Goal: Transaction & Acquisition: Purchase product/service

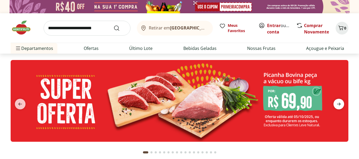
click at [339, 104] on icon "next" at bounding box center [339, 104] width 6 height 6
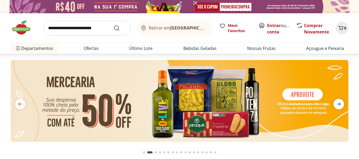
click at [339, 104] on icon "next" at bounding box center [339, 104] width 6 height 6
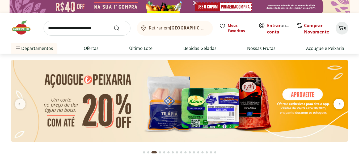
click at [339, 104] on icon "next" at bounding box center [339, 104] width 6 height 6
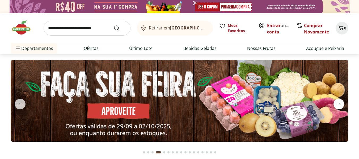
click at [339, 104] on icon "next" at bounding box center [339, 104] width 6 height 6
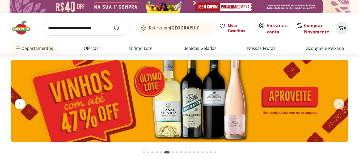
click at [18, 105] on icon "previous" at bounding box center [20, 104] width 6 height 6
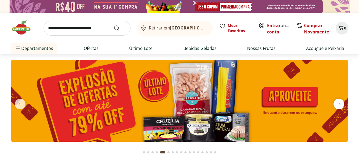
click at [337, 103] on icon "next" at bounding box center [339, 104] width 6 height 6
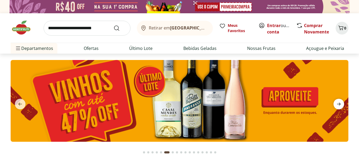
click at [338, 104] on icon "next" at bounding box center [339, 104] width 4 height 3
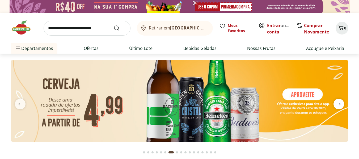
click at [338, 104] on icon "next" at bounding box center [339, 104] width 4 height 3
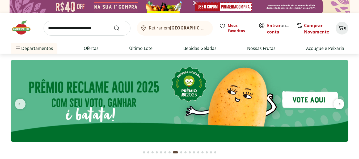
click at [338, 104] on icon "next" at bounding box center [339, 104] width 4 height 3
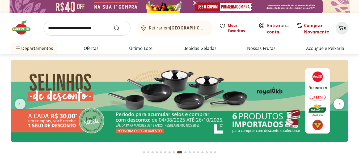
click at [338, 104] on icon "next" at bounding box center [339, 104] width 4 height 3
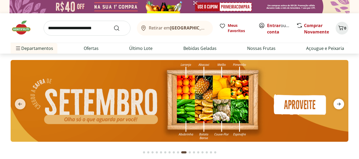
click at [338, 104] on icon "next" at bounding box center [339, 104] width 4 height 3
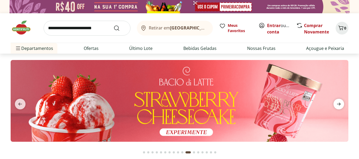
click at [338, 104] on icon "next" at bounding box center [339, 104] width 4 height 3
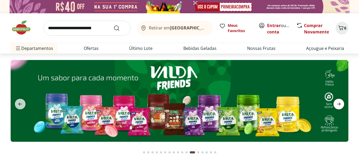
click at [338, 104] on icon "next" at bounding box center [339, 104] width 4 height 3
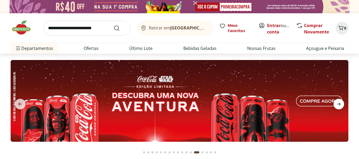
click at [338, 104] on icon "next" at bounding box center [339, 104] width 4 height 3
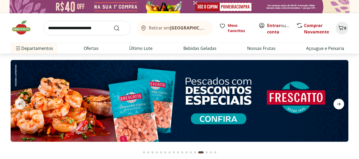
click at [338, 104] on icon "next" at bounding box center [339, 104] width 4 height 3
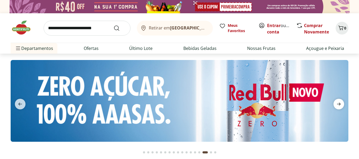
click at [338, 104] on icon "next" at bounding box center [339, 104] width 4 height 3
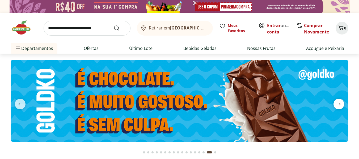
click at [338, 104] on icon "next" at bounding box center [339, 104] width 4 height 3
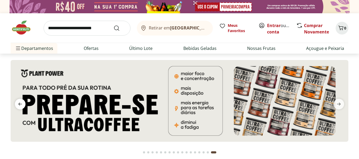
click at [21, 105] on icon "previous" at bounding box center [20, 104] width 6 height 6
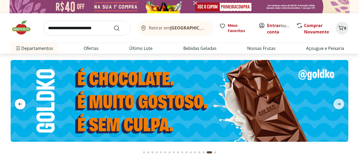
click at [21, 105] on icon "previous" at bounding box center [20, 104] width 6 height 6
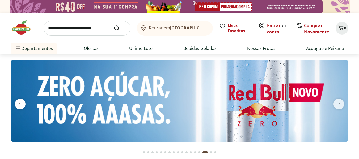
click at [21, 105] on icon "previous" at bounding box center [20, 104] width 6 height 6
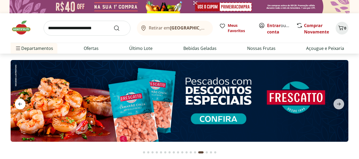
click at [21, 105] on icon "previous" at bounding box center [20, 104] width 6 height 6
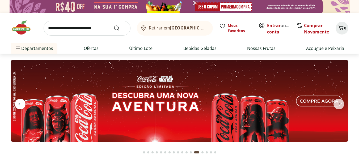
click at [21, 105] on icon "previous" at bounding box center [20, 104] width 6 height 6
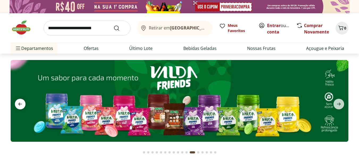
click at [21, 105] on icon "previous" at bounding box center [20, 104] width 6 height 6
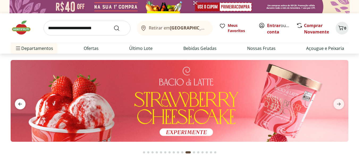
click at [21, 105] on icon "previous" at bounding box center [20, 104] width 6 height 6
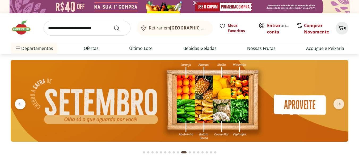
click at [21, 105] on icon "previous" at bounding box center [20, 104] width 6 height 6
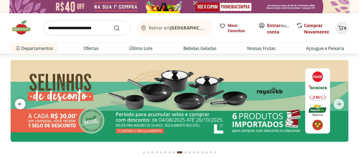
click at [21, 105] on icon "previous" at bounding box center [20, 104] width 6 height 6
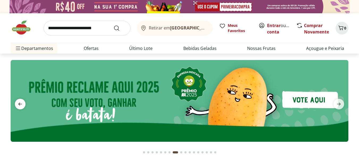
click at [21, 105] on icon "previous" at bounding box center [20, 104] width 6 height 6
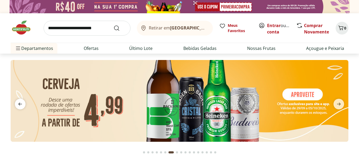
click at [21, 105] on icon "previous" at bounding box center [20, 104] width 6 height 6
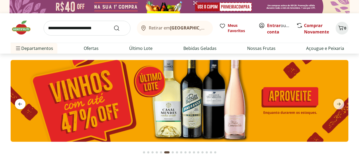
click at [21, 105] on icon "previous" at bounding box center [20, 104] width 6 height 6
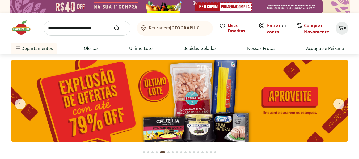
click at [119, 108] on img at bounding box center [180, 101] width 338 height 82
select select "**********"
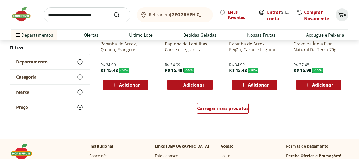
scroll to position [347, 0]
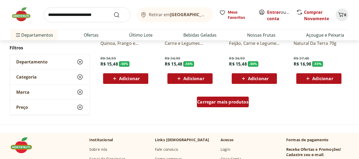
click at [220, 101] on span "Carregar mais produtos" at bounding box center [222, 102] width 51 height 4
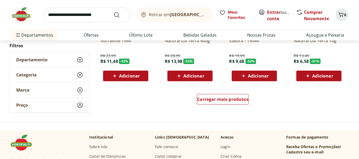
scroll to position [703, 0]
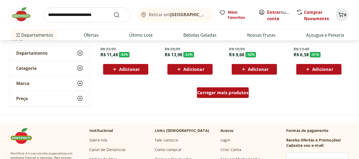
click at [227, 91] on span "Carregar mais produtos" at bounding box center [222, 93] width 51 height 4
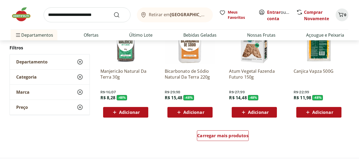
scroll to position [1015, 0]
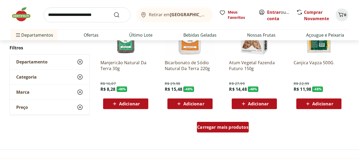
click at [215, 129] on span "Carregar mais produtos" at bounding box center [222, 127] width 51 height 4
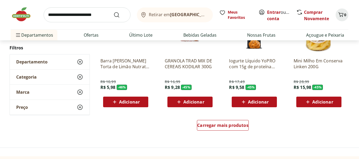
scroll to position [1371, 0]
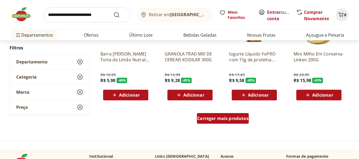
click at [222, 119] on span "Carregar mais produtos" at bounding box center [222, 118] width 51 height 4
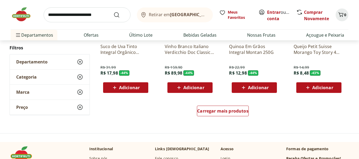
scroll to position [1732, 0]
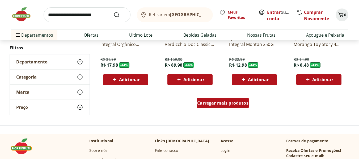
click at [222, 104] on span "Carregar mais produtos" at bounding box center [222, 103] width 51 height 4
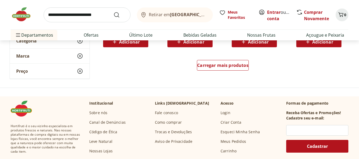
scroll to position [2121, 0]
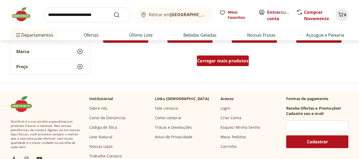
click at [220, 63] on span "Carregar mais produtos" at bounding box center [222, 61] width 51 height 4
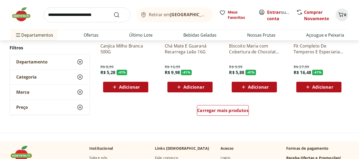
scroll to position [2423, 0]
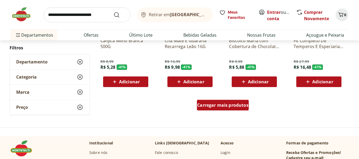
click at [218, 107] on span "Carregar mais produtos" at bounding box center [222, 105] width 51 height 4
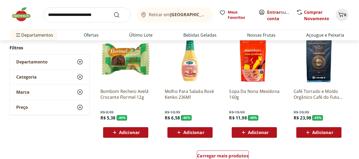
scroll to position [2743, 0]
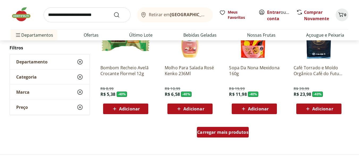
click at [216, 134] on span "Carregar mais produtos" at bounding box center [222, 132] width 51 height 4
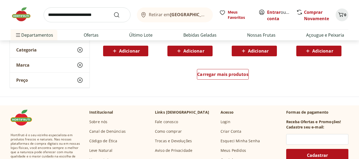
scroll to position [3154, 0]
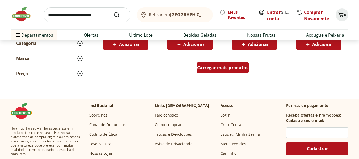
click at [219, 70] on span "Carregar mais produtos" at bounding box center [222, 68] width 51 height 4
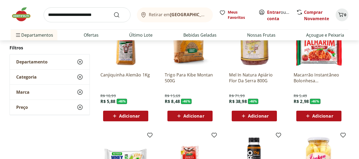
scroll to position [1111, 0]
